Goal: Information Seeking & Learning: Learn about a topic

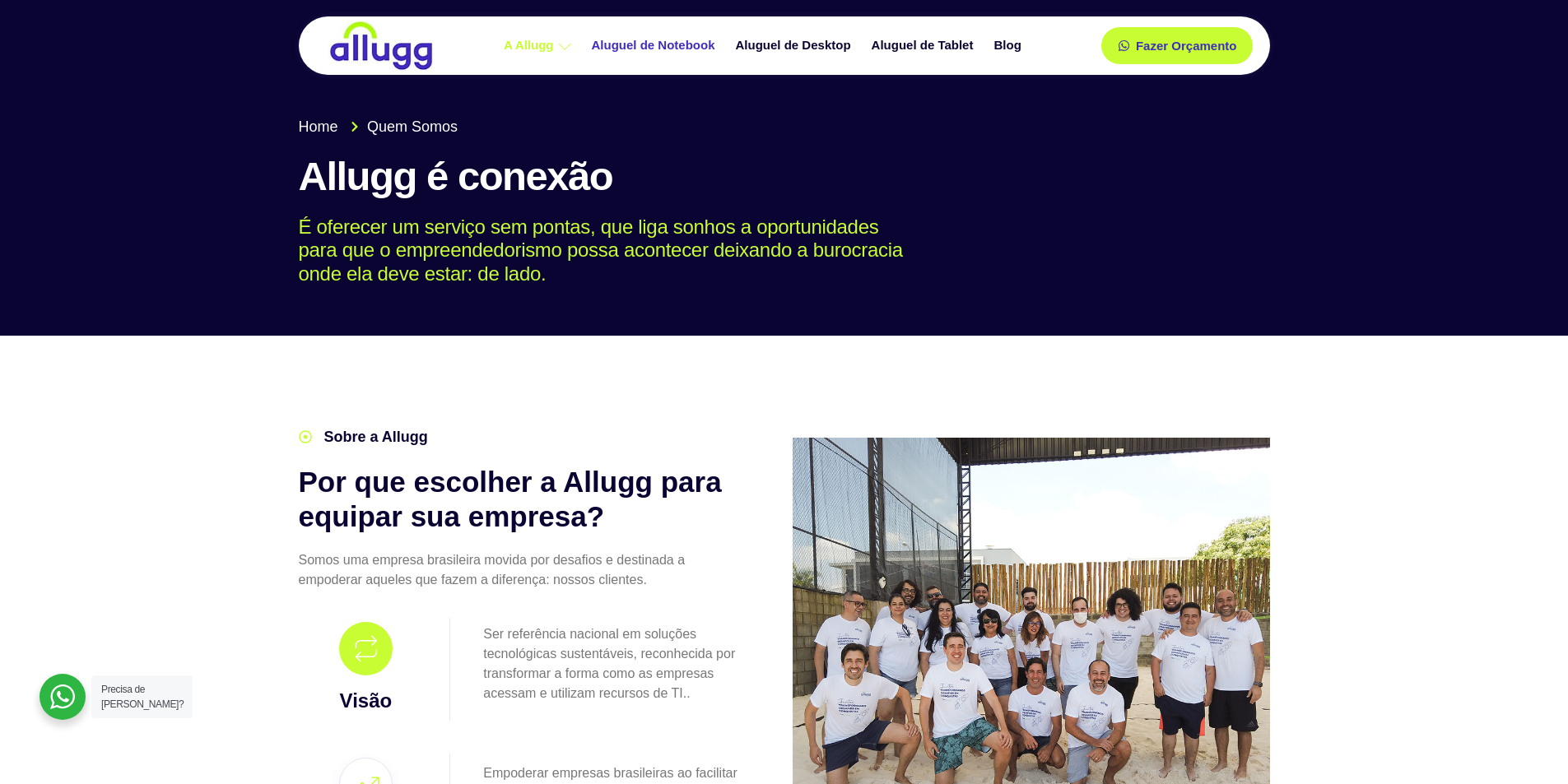
click at [661, 38] on link "Aluguel de Notebook" at bounding box center [656, 45] width 144 height 29
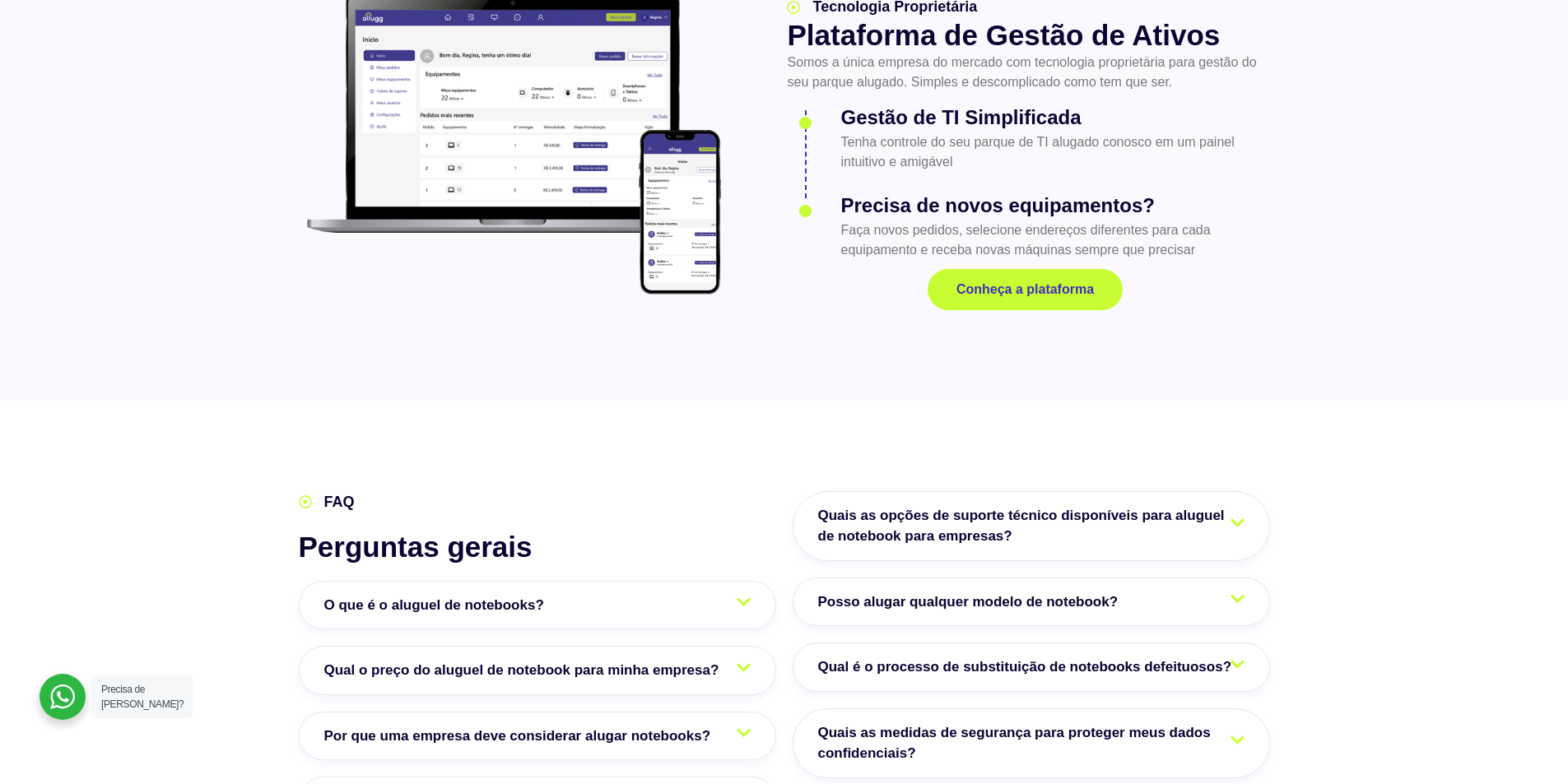
scroll to position [2304, 0]
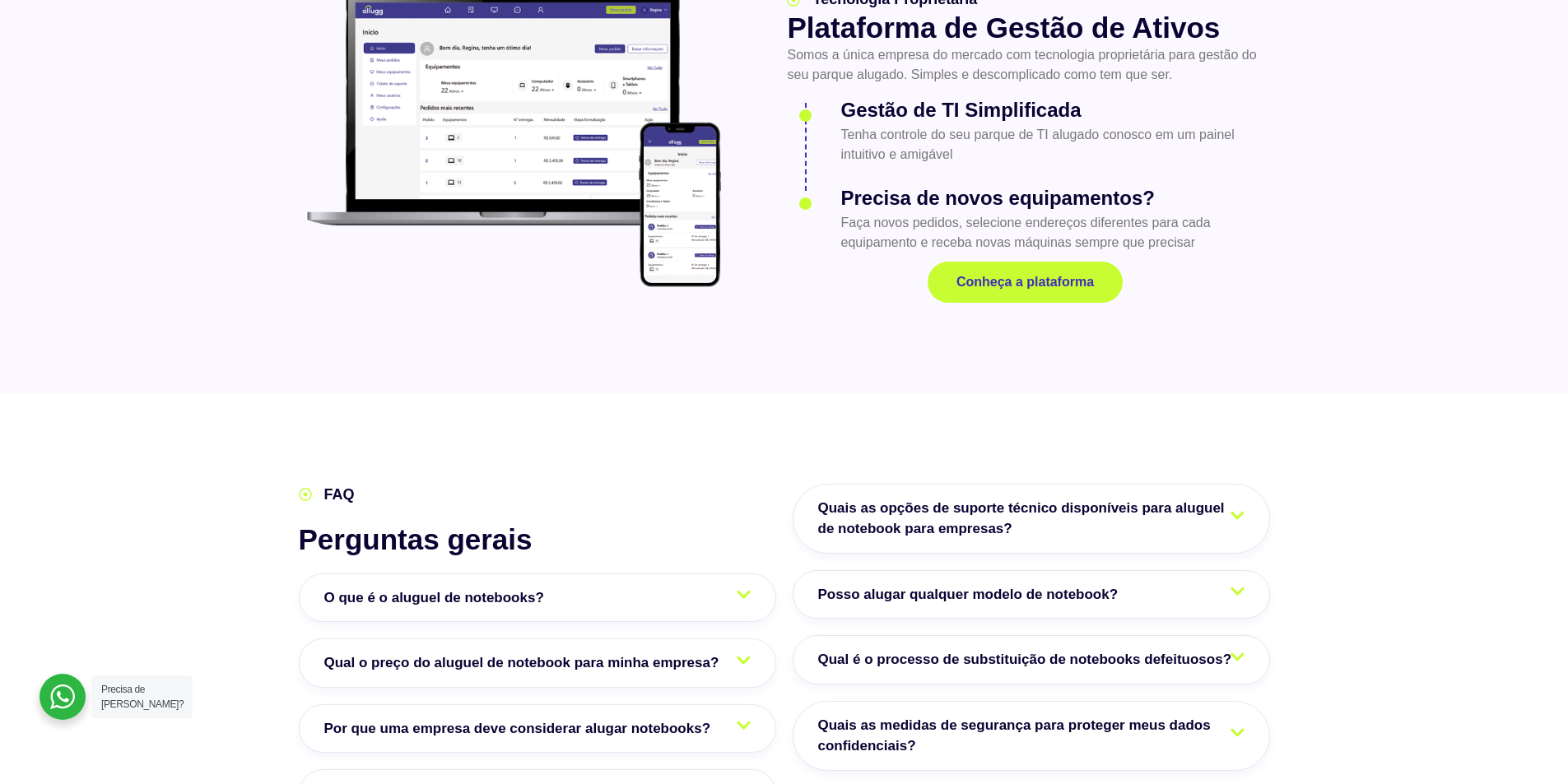
click at [1238, 508] on icon at bounding box center [1237, 516] width 14 height 16
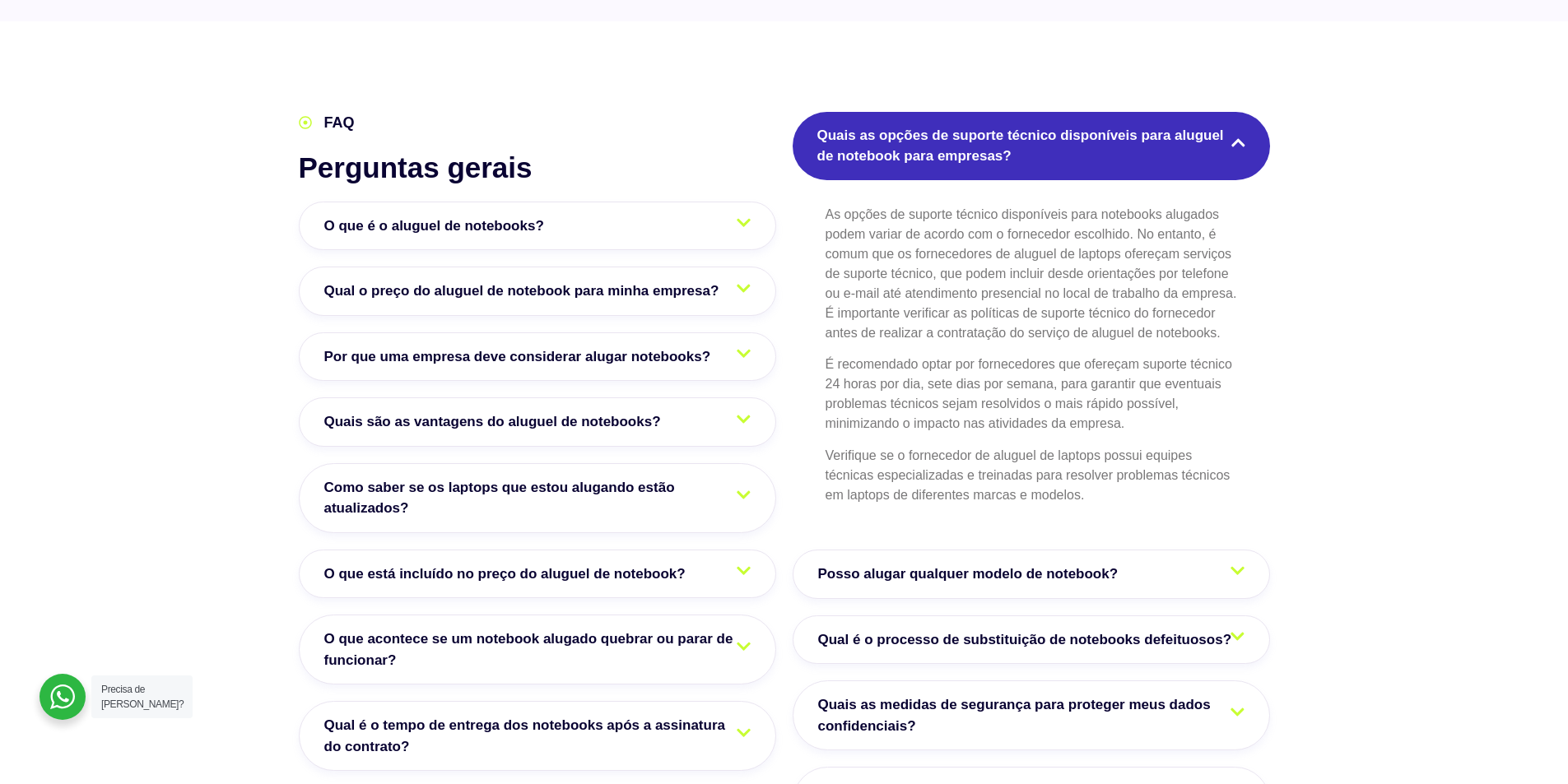
scroll to position [2743, 0]
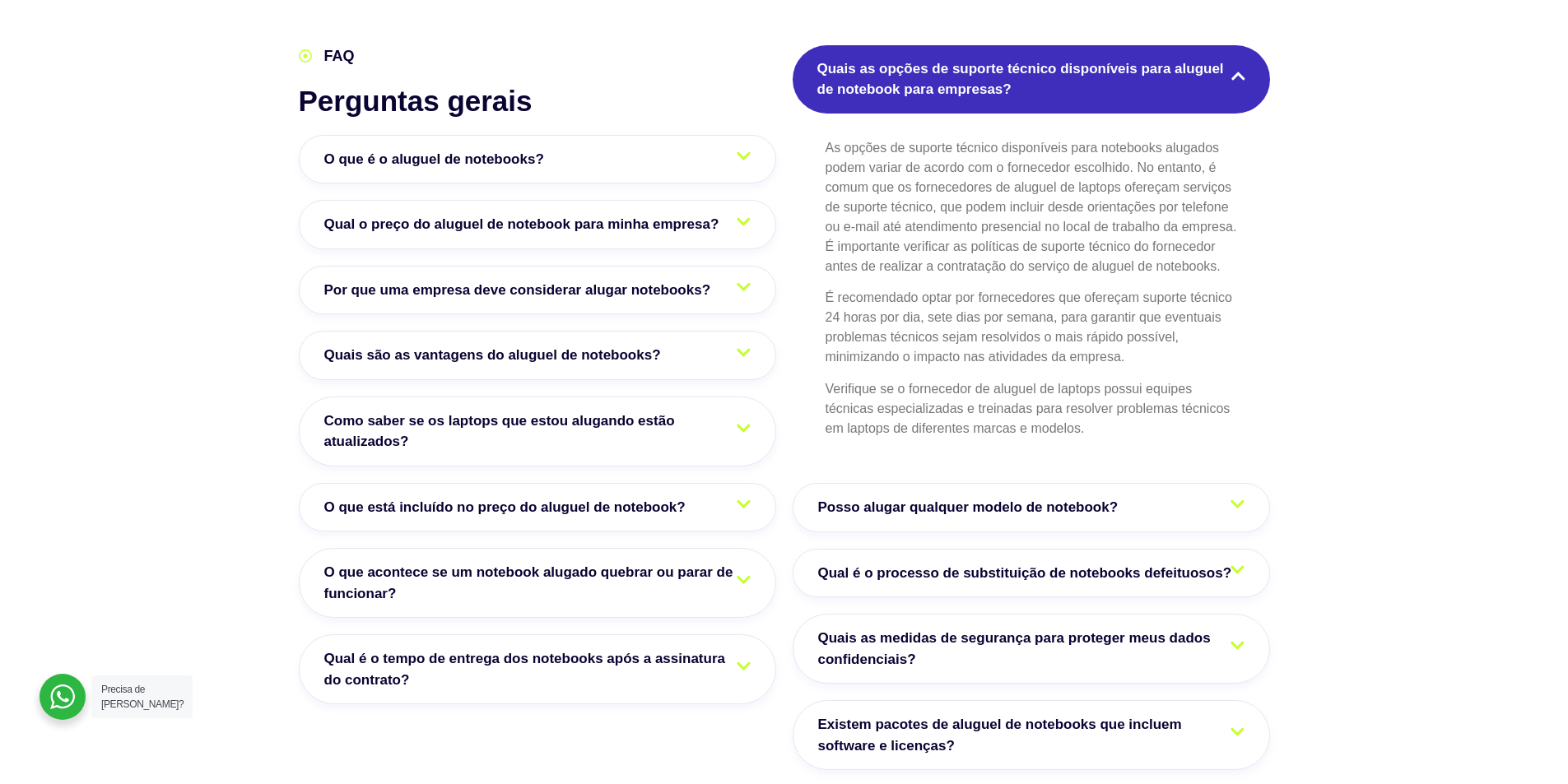
click at [1243, 496] on icon at bounding box center [1237, 504] width 14 height 16
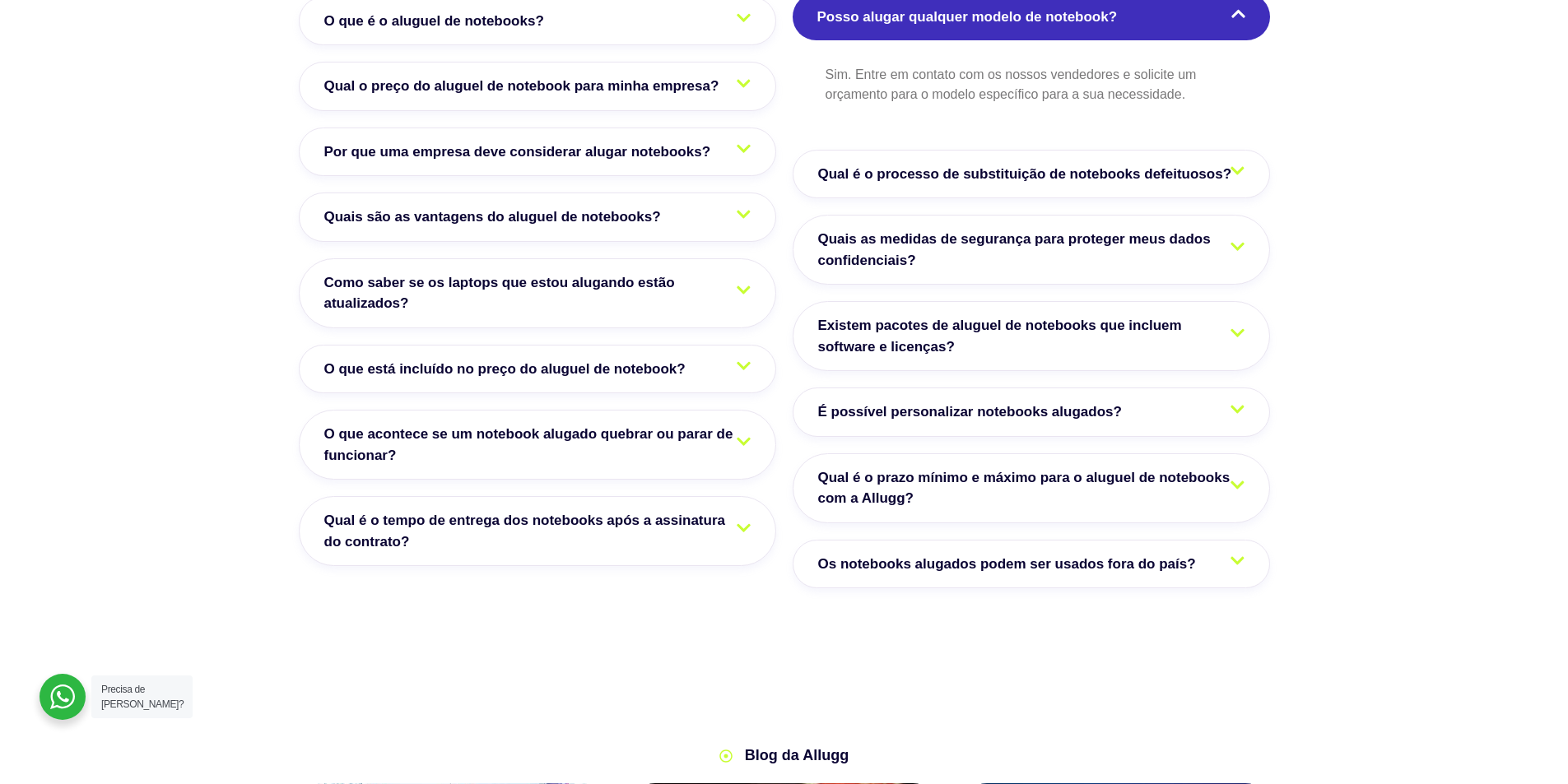
scroll to position [2907, 0]
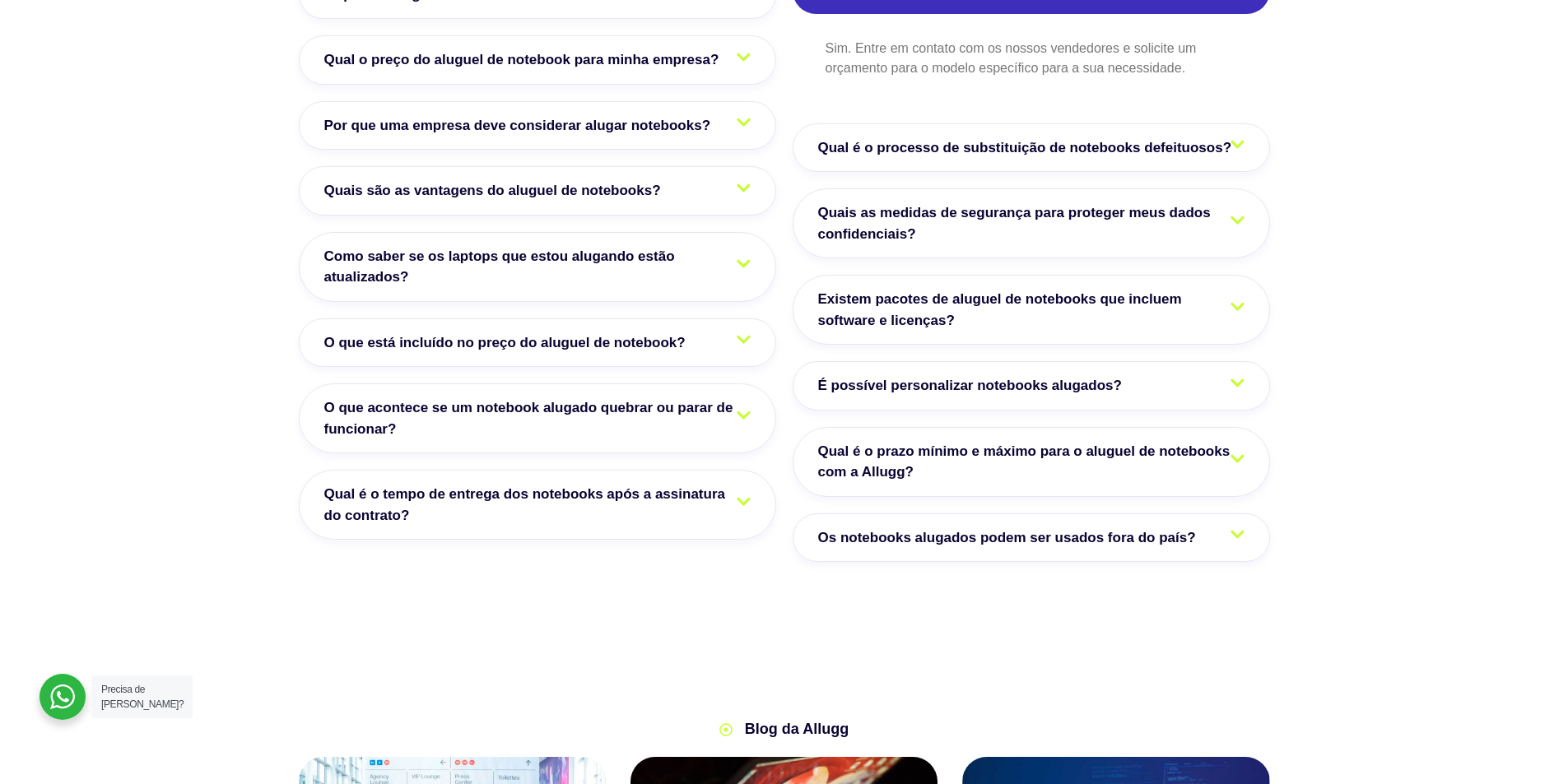
click at [1119, 527] on span "Os notebooks alugados podem ser usados fora do país?" at bounding box center [1011, 538] width 386 height 22
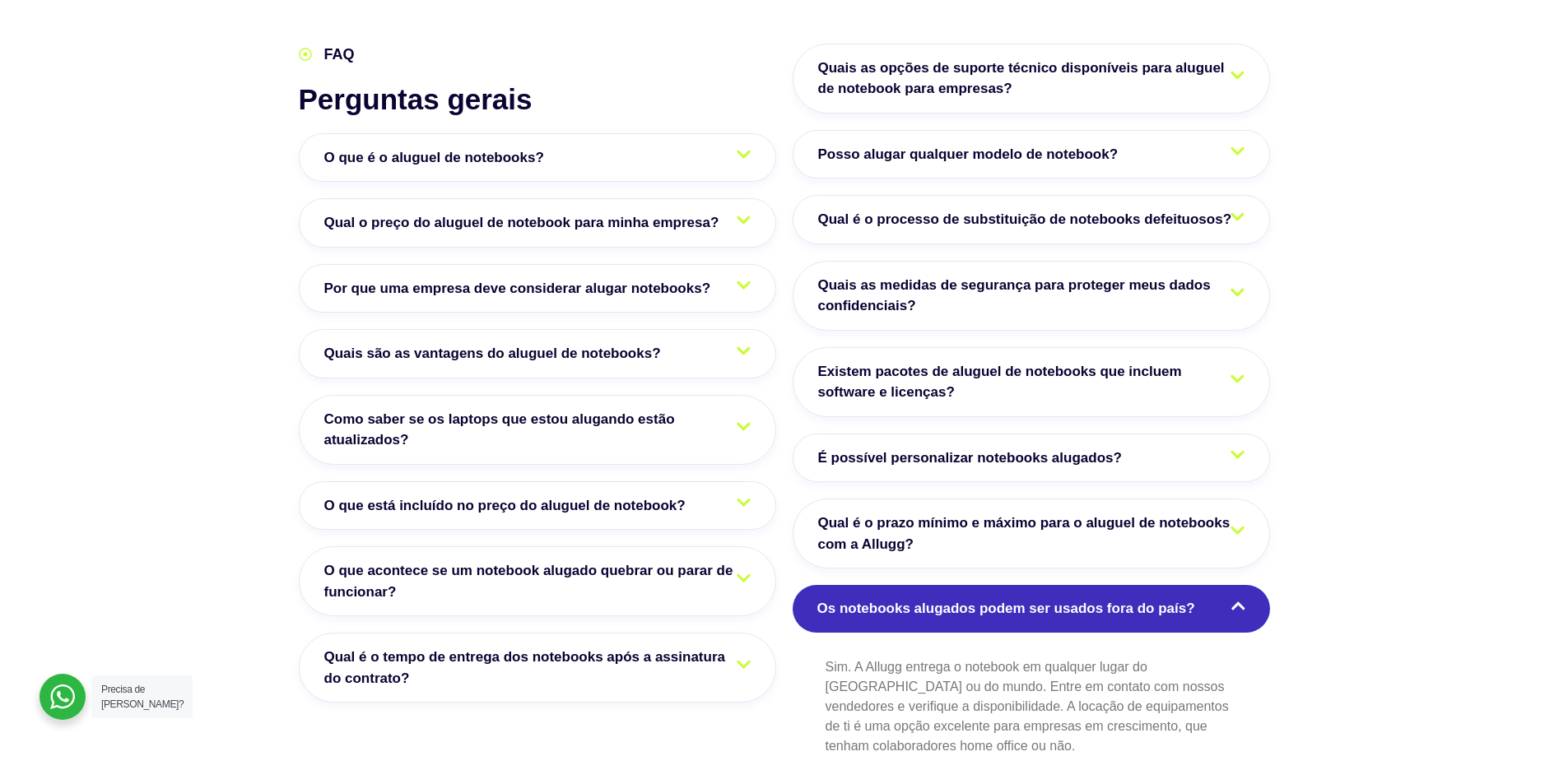
scroll to position [2743, 0]
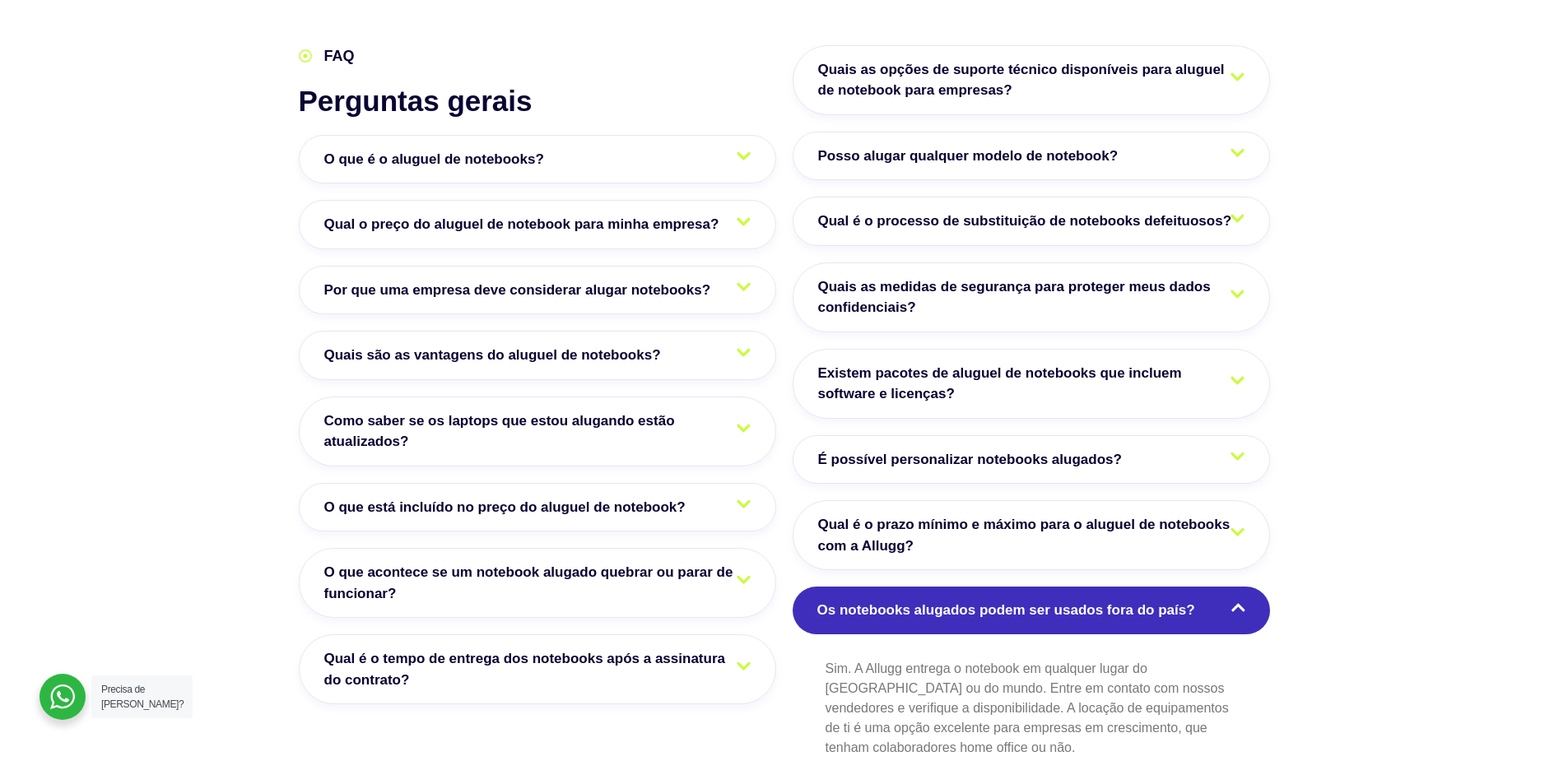
click at [439, 497] on span "O que está incluído no preço do aluguel de notebook?" at bounding box center [509, 508] width 370 height 22
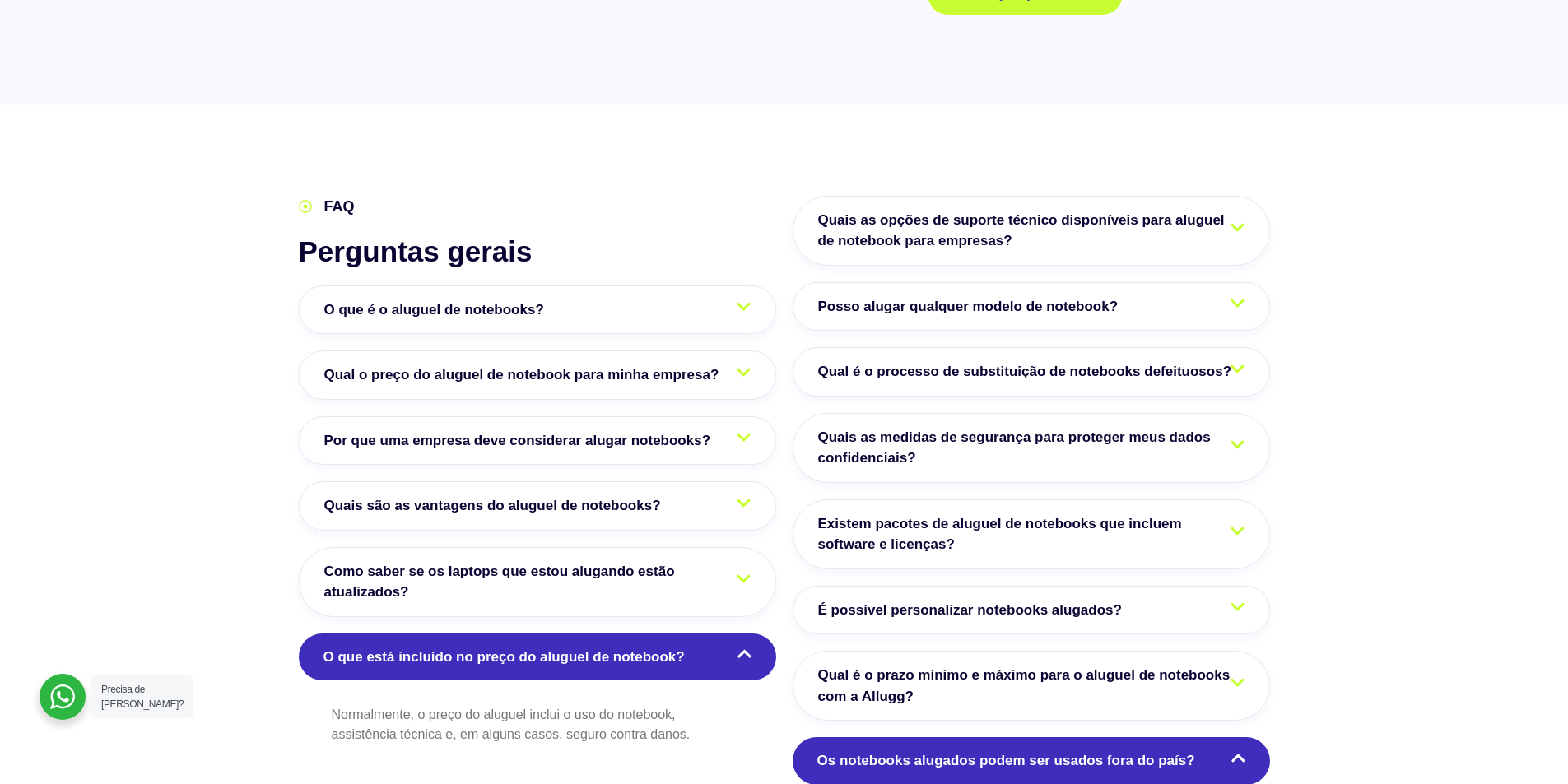
scroll to position [2578, 0]
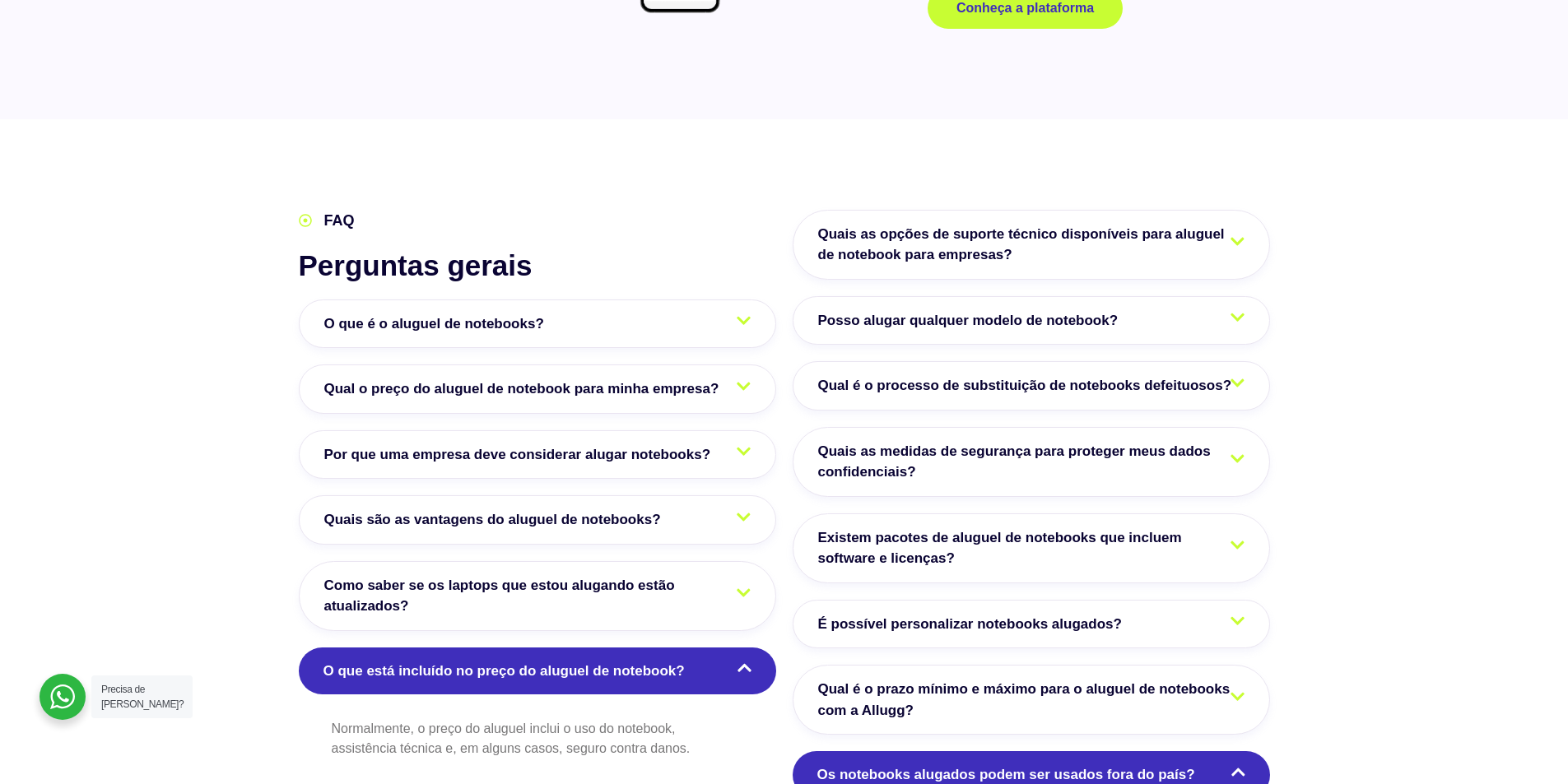
click at [581, 444] on span "Por que uma empresa deve considerar alugar notebooks?" at bounding box center [522, 455] width 395 height 22
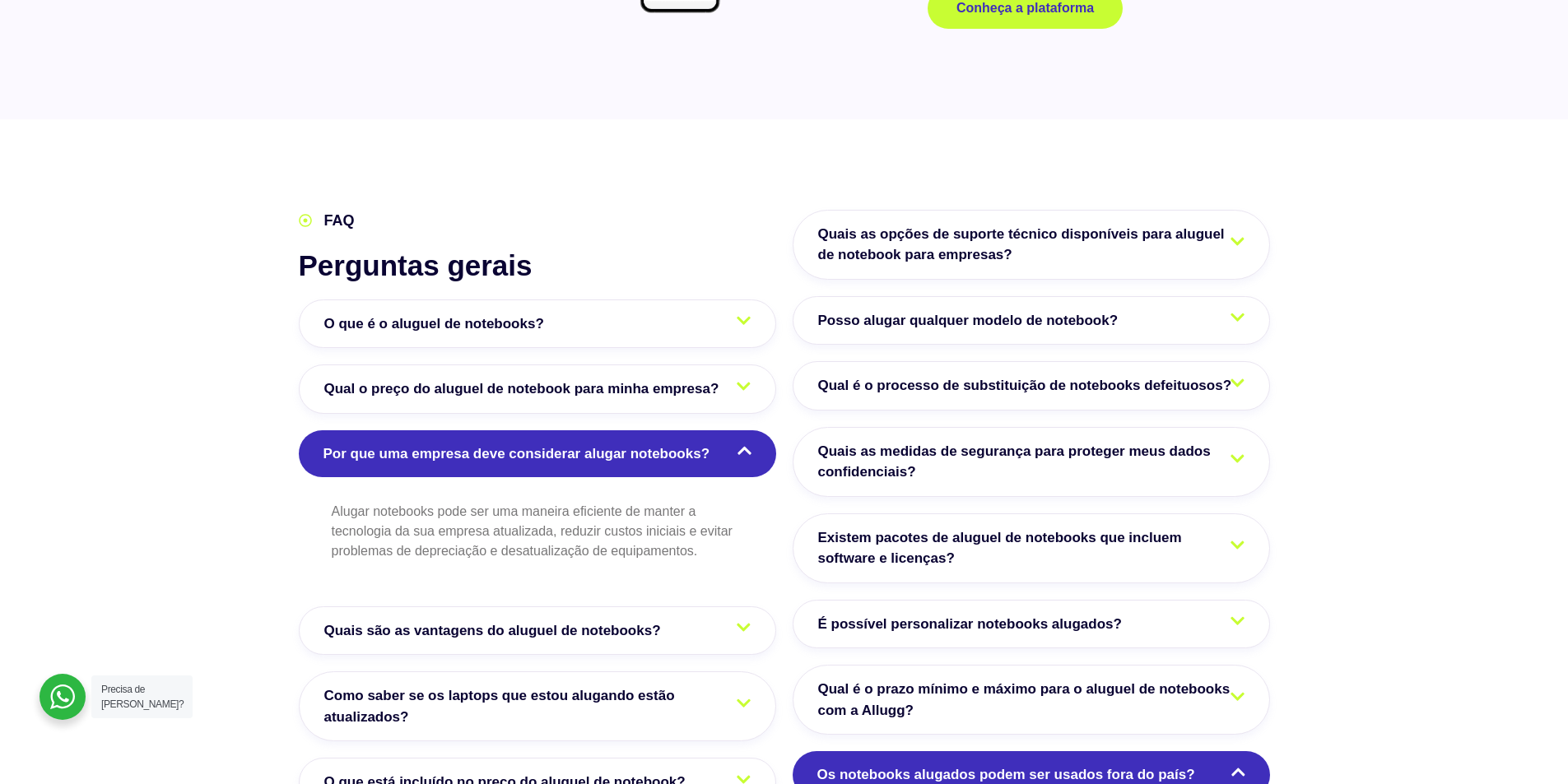
click at [472, 378] on span "Qual o preço do aluguel de notebook para minha empresa?" at bounding box center [526, 389] width 403 height 22
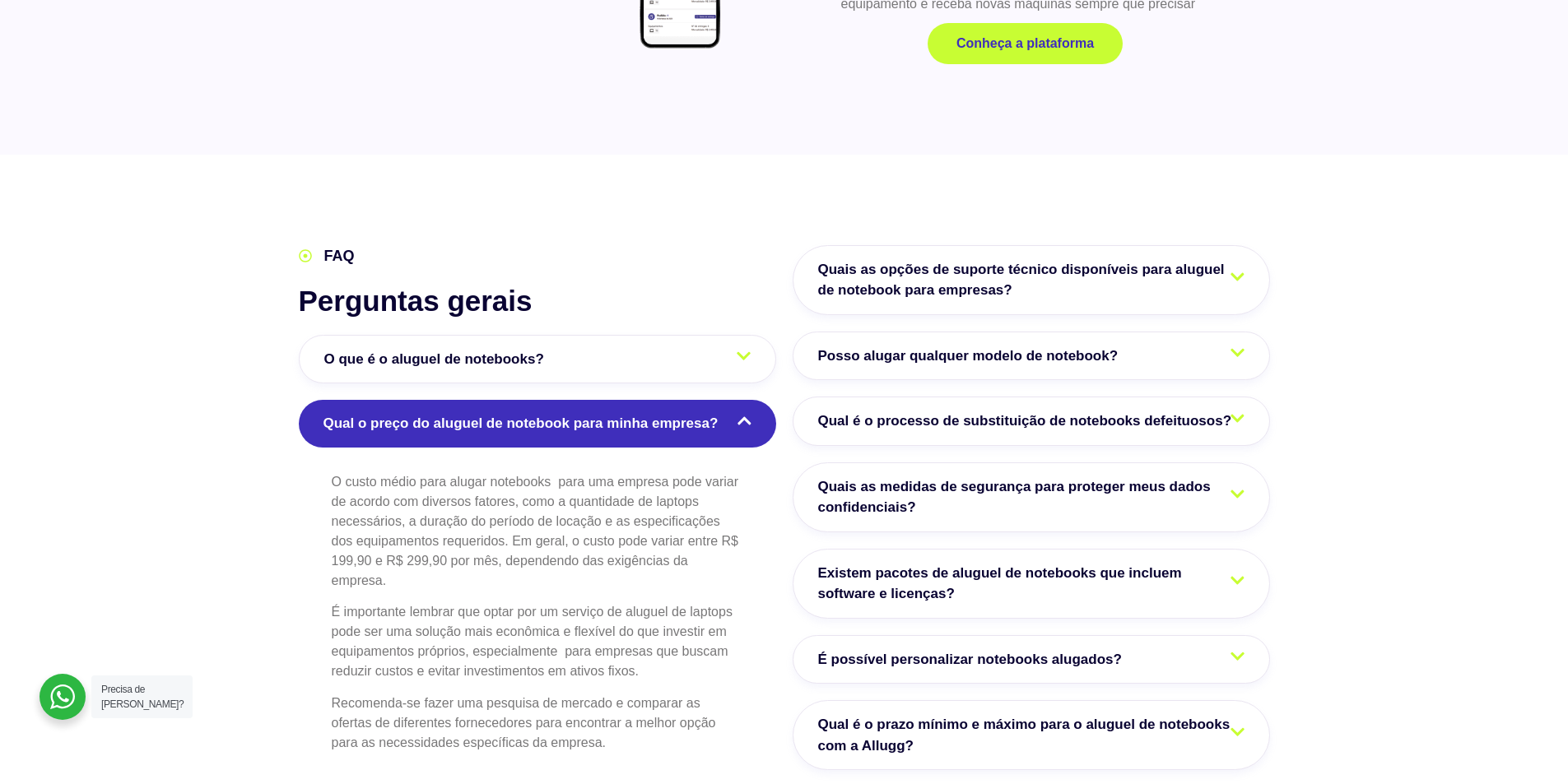
scroll to position [2524, 0]
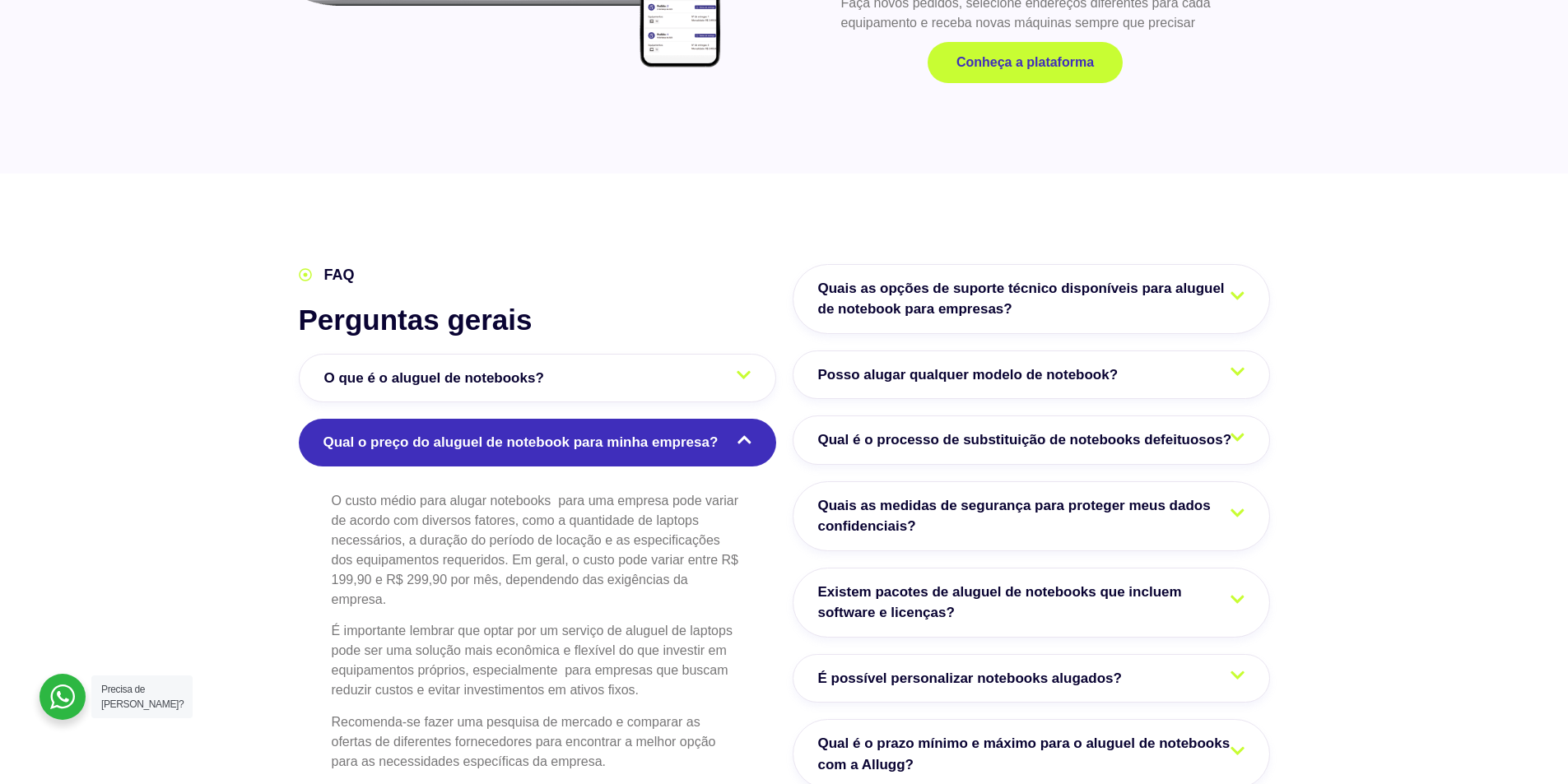
click at [532, 368] on span "O que é o aluguel de notebooks?" at bounding box center [439, 379] width 228 height 22
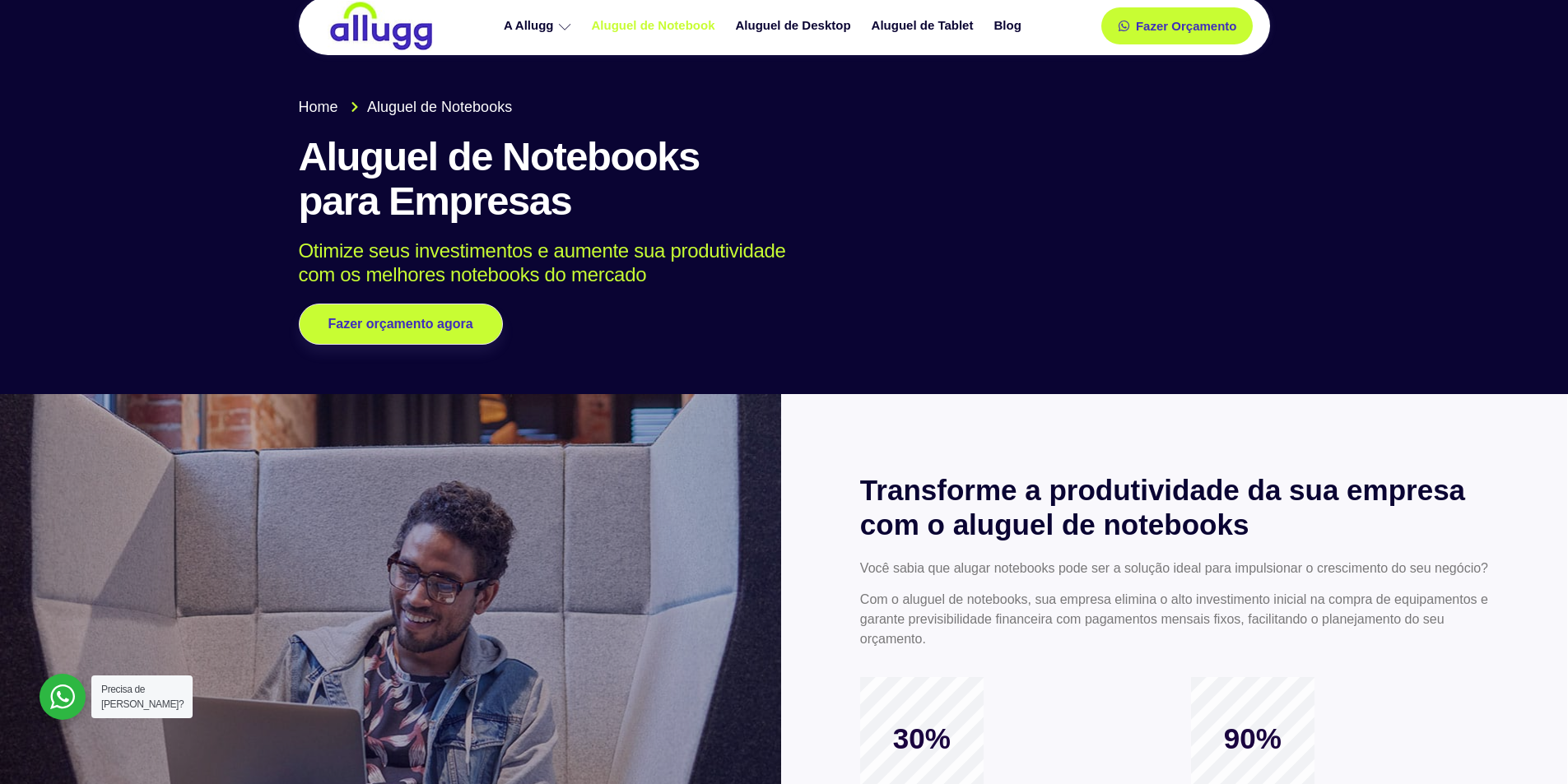
scroll to position [0, 0]
